Goal: Task Accomplishment & Management: Manage account settings

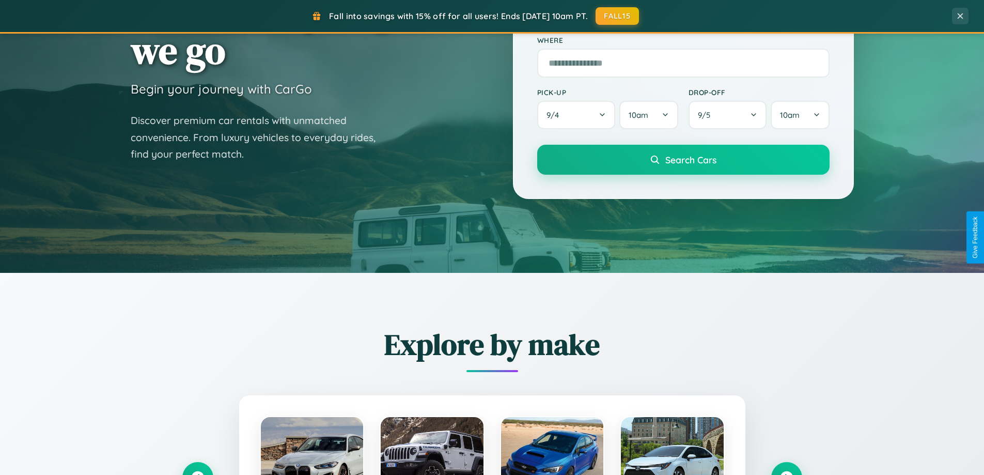
scroll to position [445, 0]
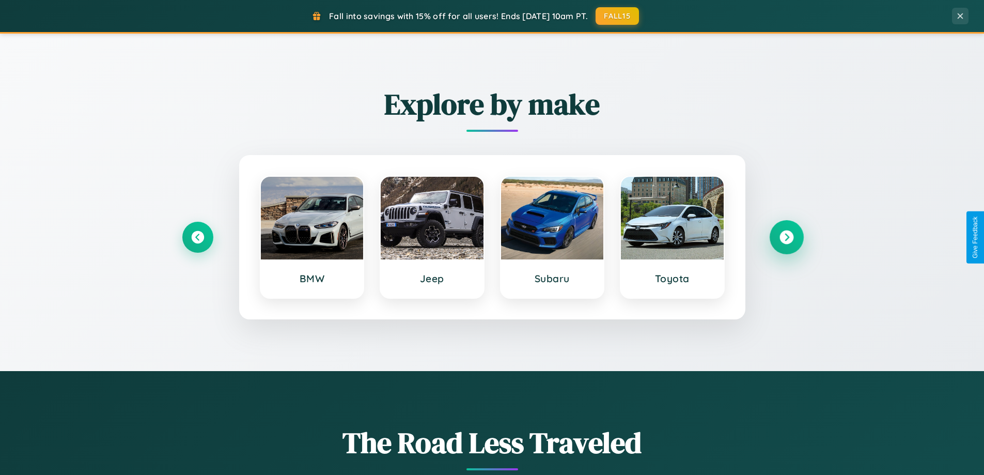
click at [786, 237] on icon at bounding box center [787, 237] width 14 height 14
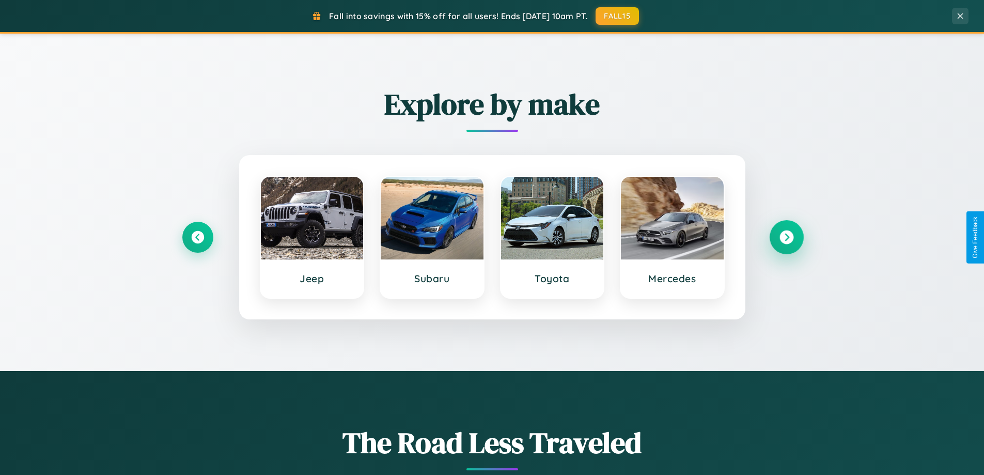
scroll to position [1988, 0]
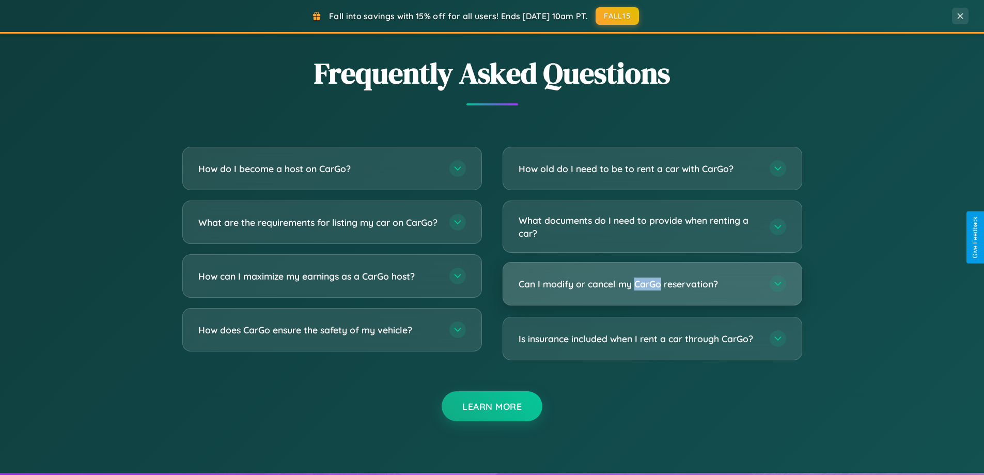
click at [652, 284] on h3 "Can I modify or cancel my CarGo reservation?" at bounding box center [639, 283] width 241 height 13
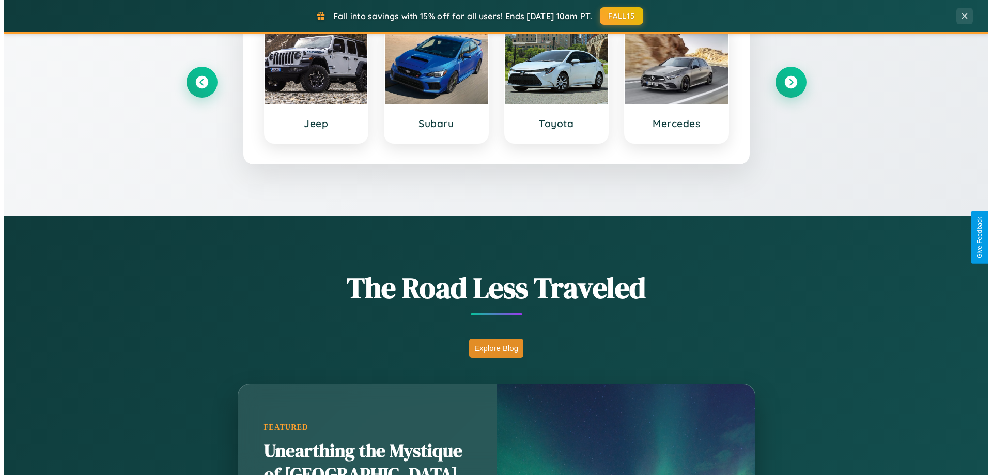
scroll to position [0, 0]
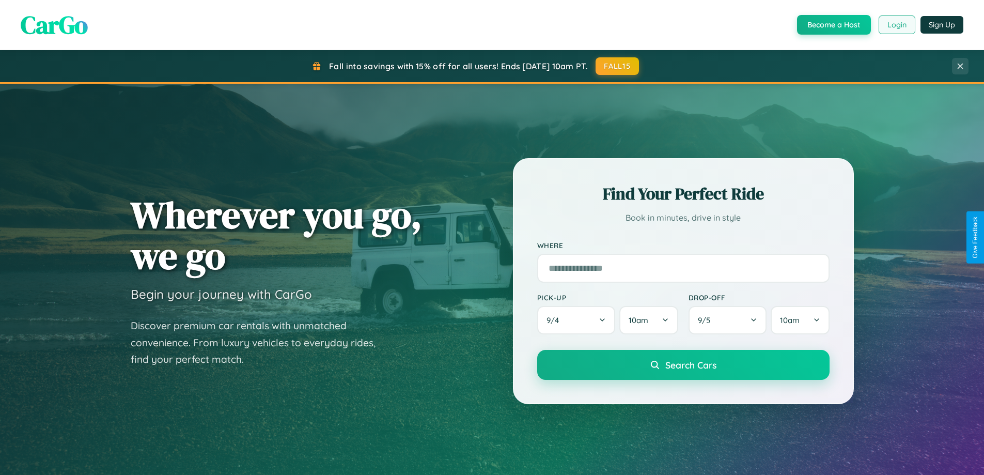
click at [897, 25] on button "Login" at bounding box center [897, 25] width 37 height 19
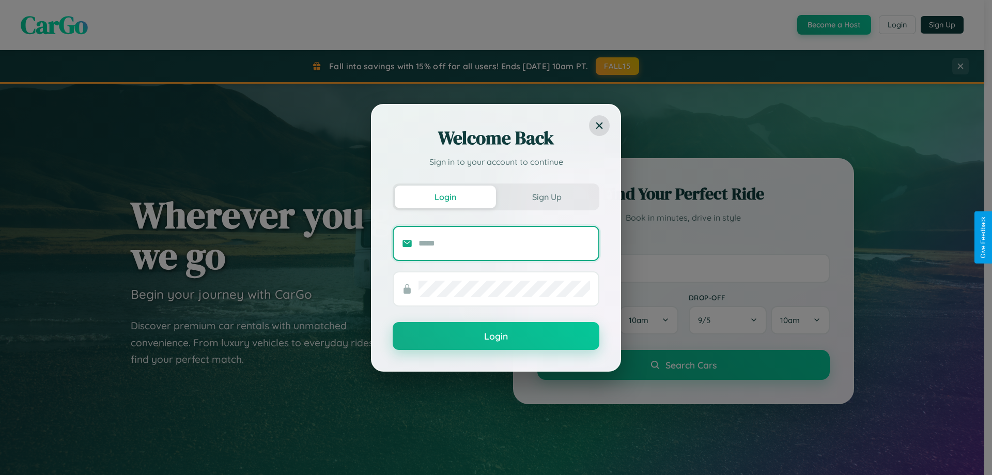
click at [504, 243] on input "text" at bounding box center [505, 243] width 172 height 17
type input "**********"
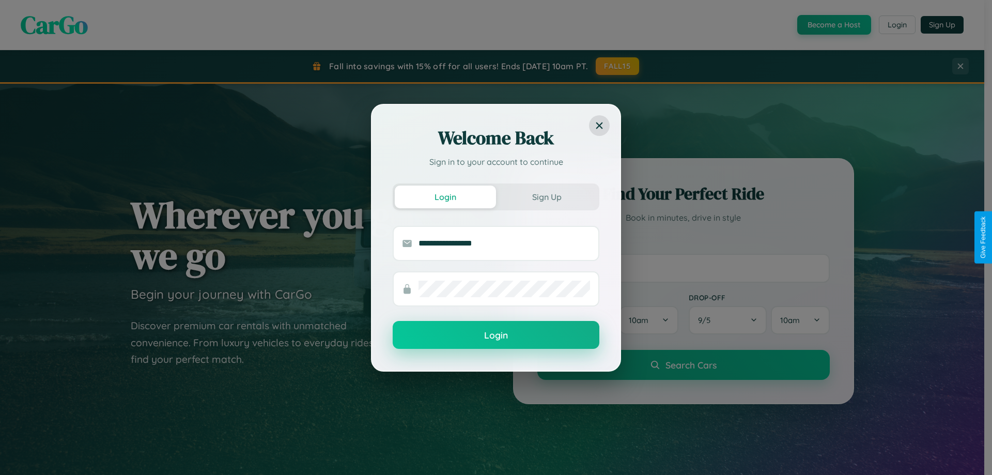
click at [496, 335] on button "Login" at bounding box center [496, 335] width 207 height 28
